Goal: Task Accomplishment & Management: Manage account settings

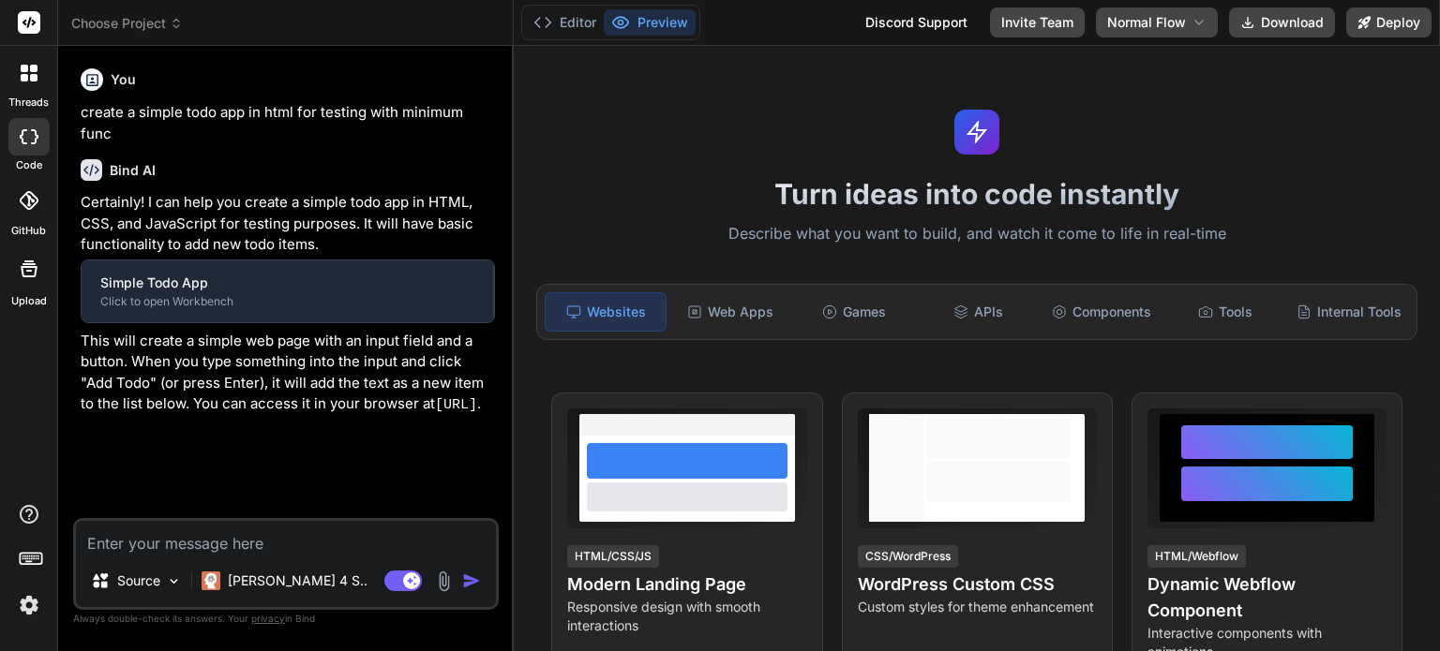
type textarea "x"
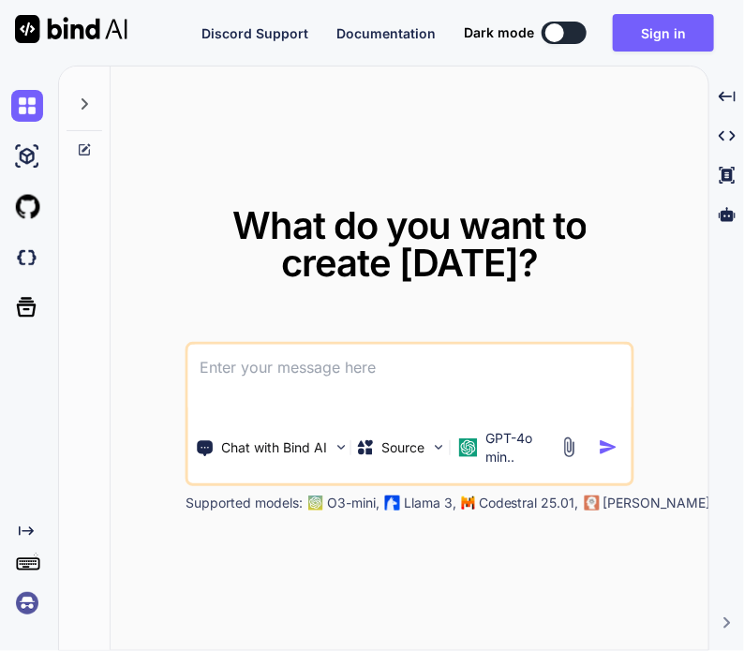
click at [22, 598] on img at bounding box center [27, 604] width 32 height 32
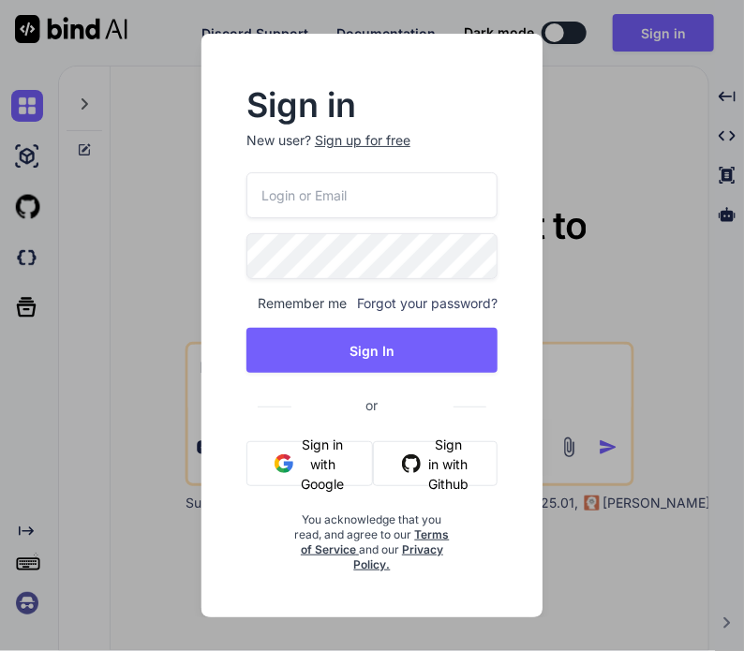
click at [324, 463] on button "Sign in with Google" at bounding box center [309, 463] width 127 height 45
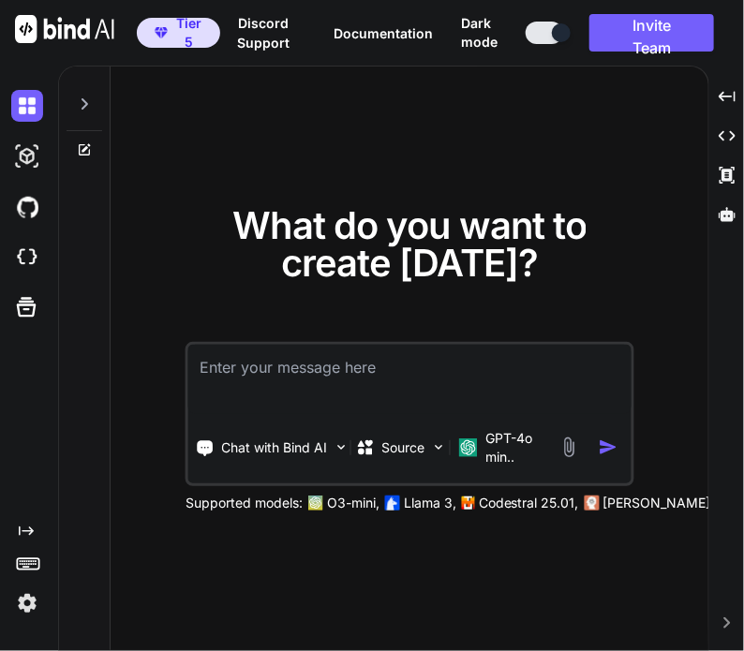
click at [15, 611] on img at bounding box center [27, 604] width 32 height 32
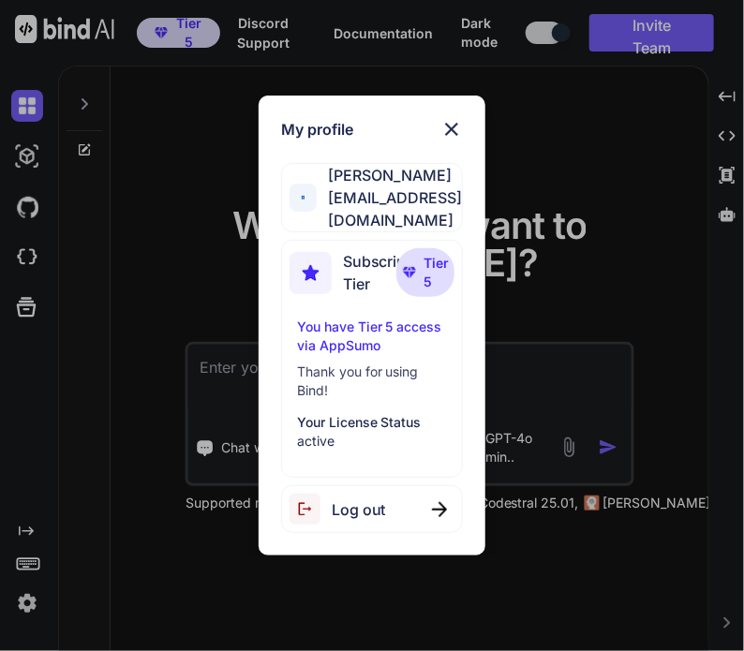
click at [348, 502] on span "Log out" at bounding box center [359, 510] width 54 height 22
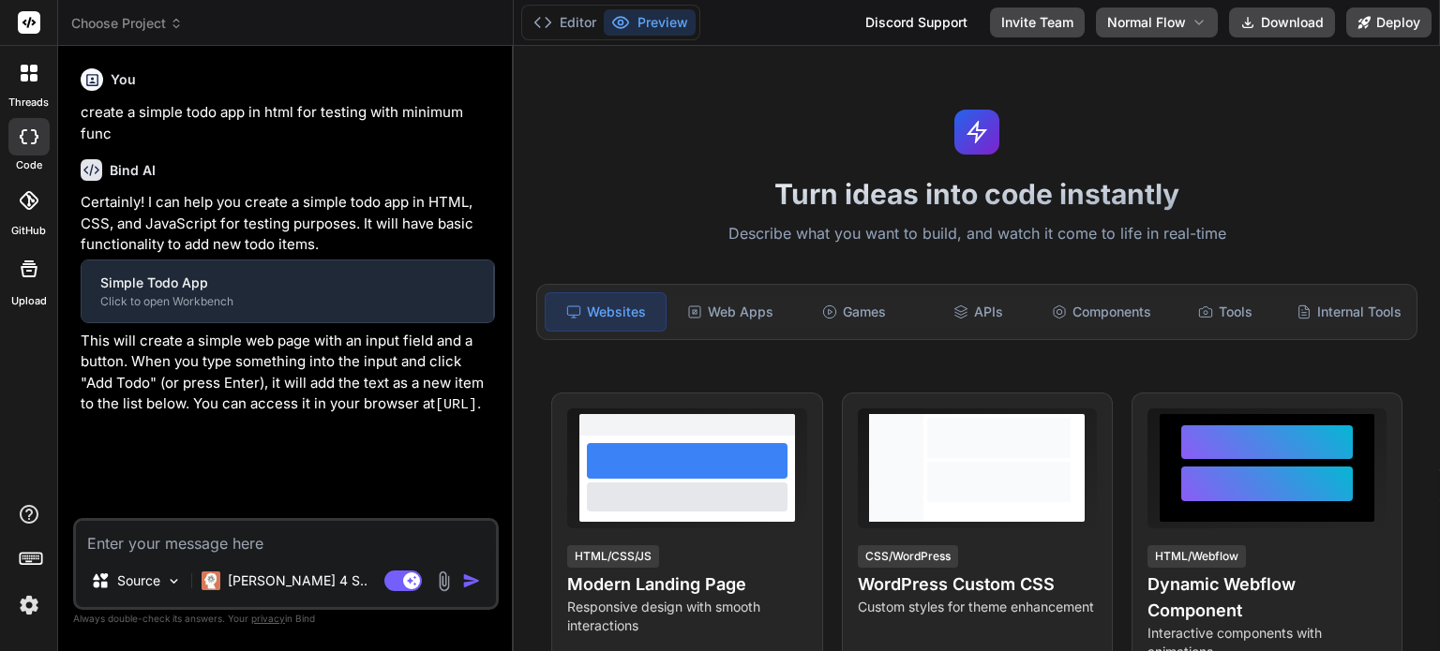
type textarea "x"
